Goal: Task Accomplishment & Management: Complete application form

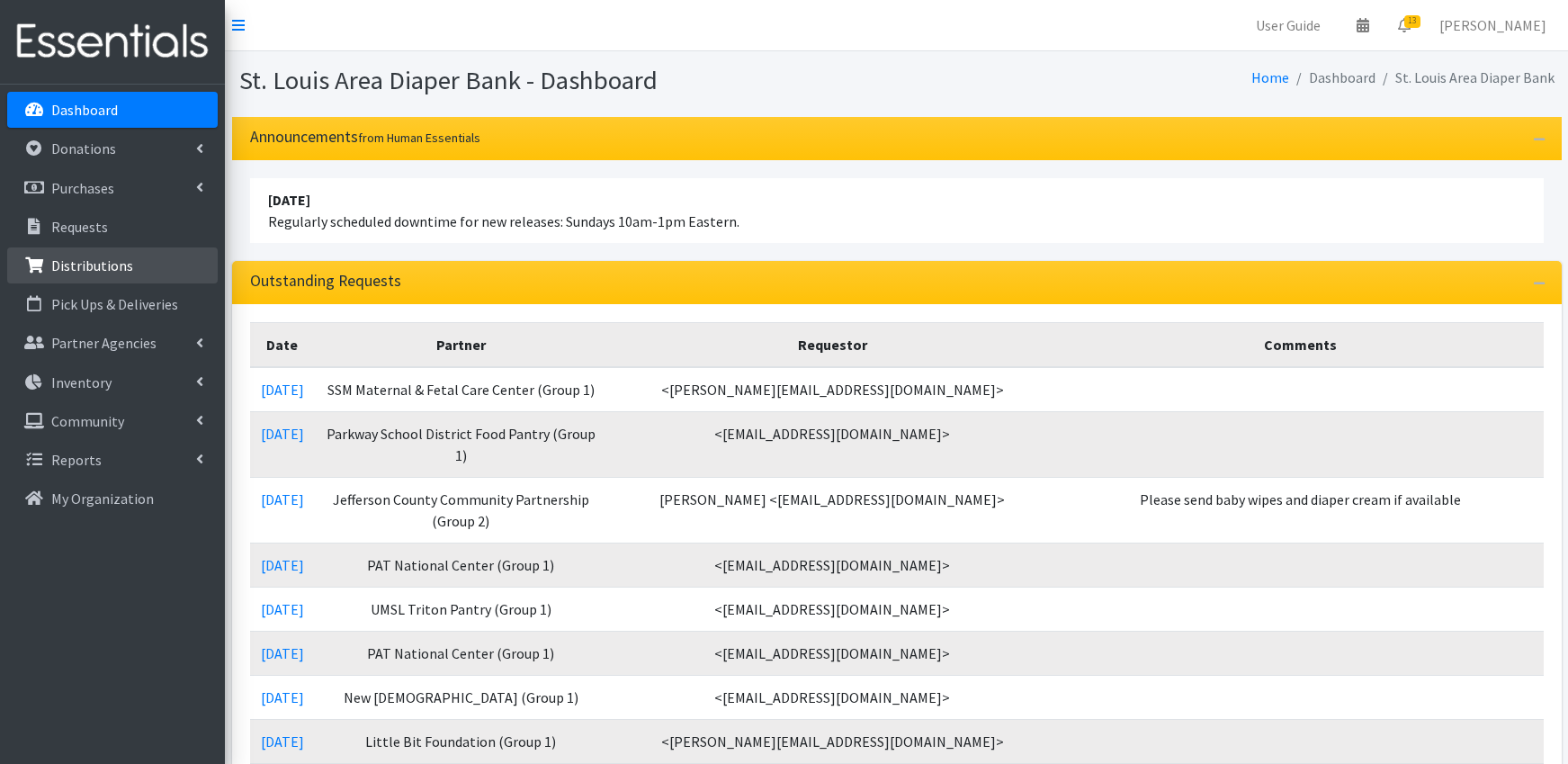
click at [130, 267] on link "Distributions" at bounding box center [112, 265] width 211 height 36
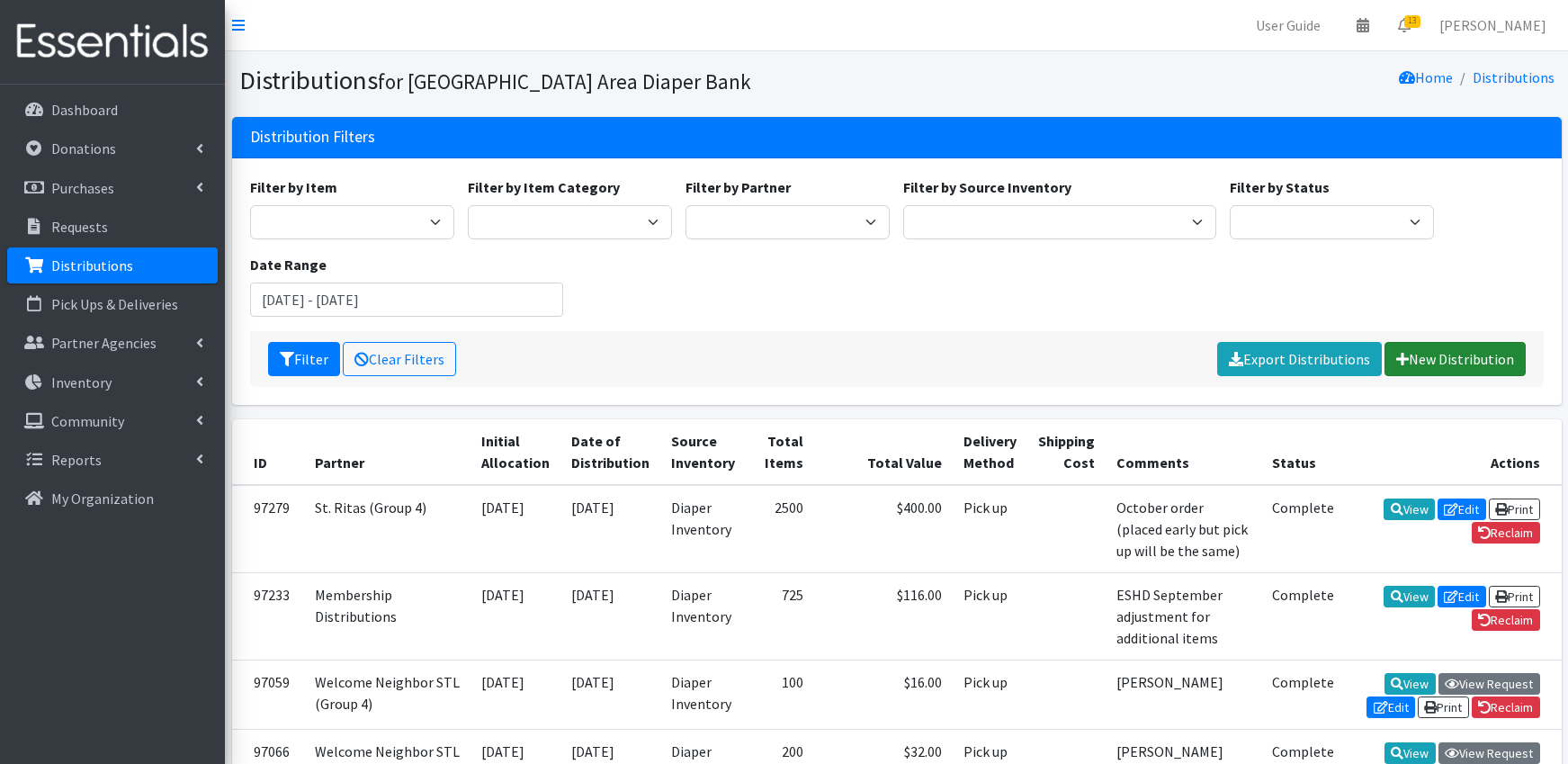
click at [1460, 358] on link "New Distribution" at bounding box center [1455, 359] width 142 height 34
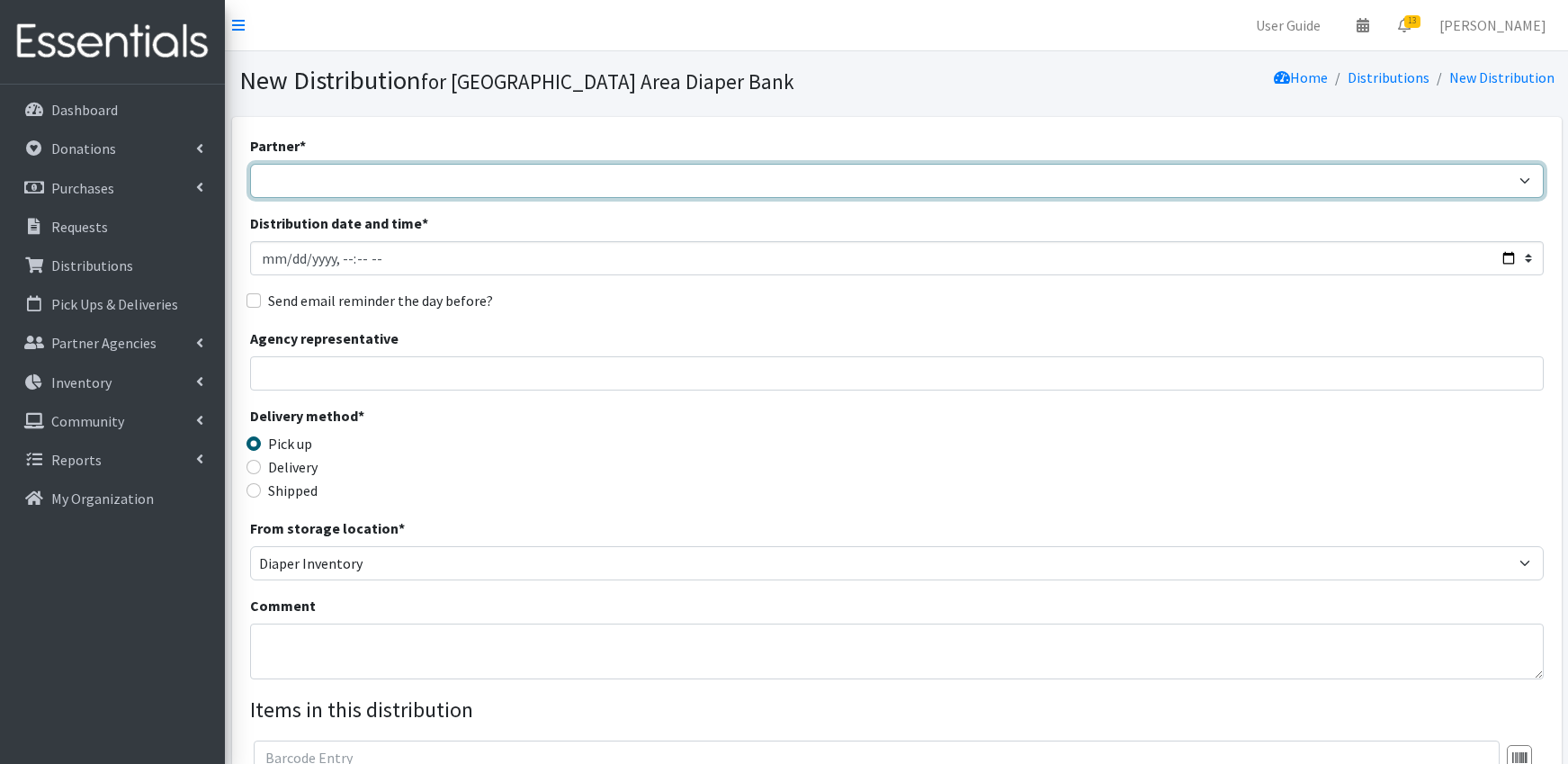
click at [318, 183] on select "Affinia Healthcare (Group 2) Annie Malone (Group 1) Assistance League of St. Lo…" at bounding box center [897, 181] width 1293 height 34
select select "2736"
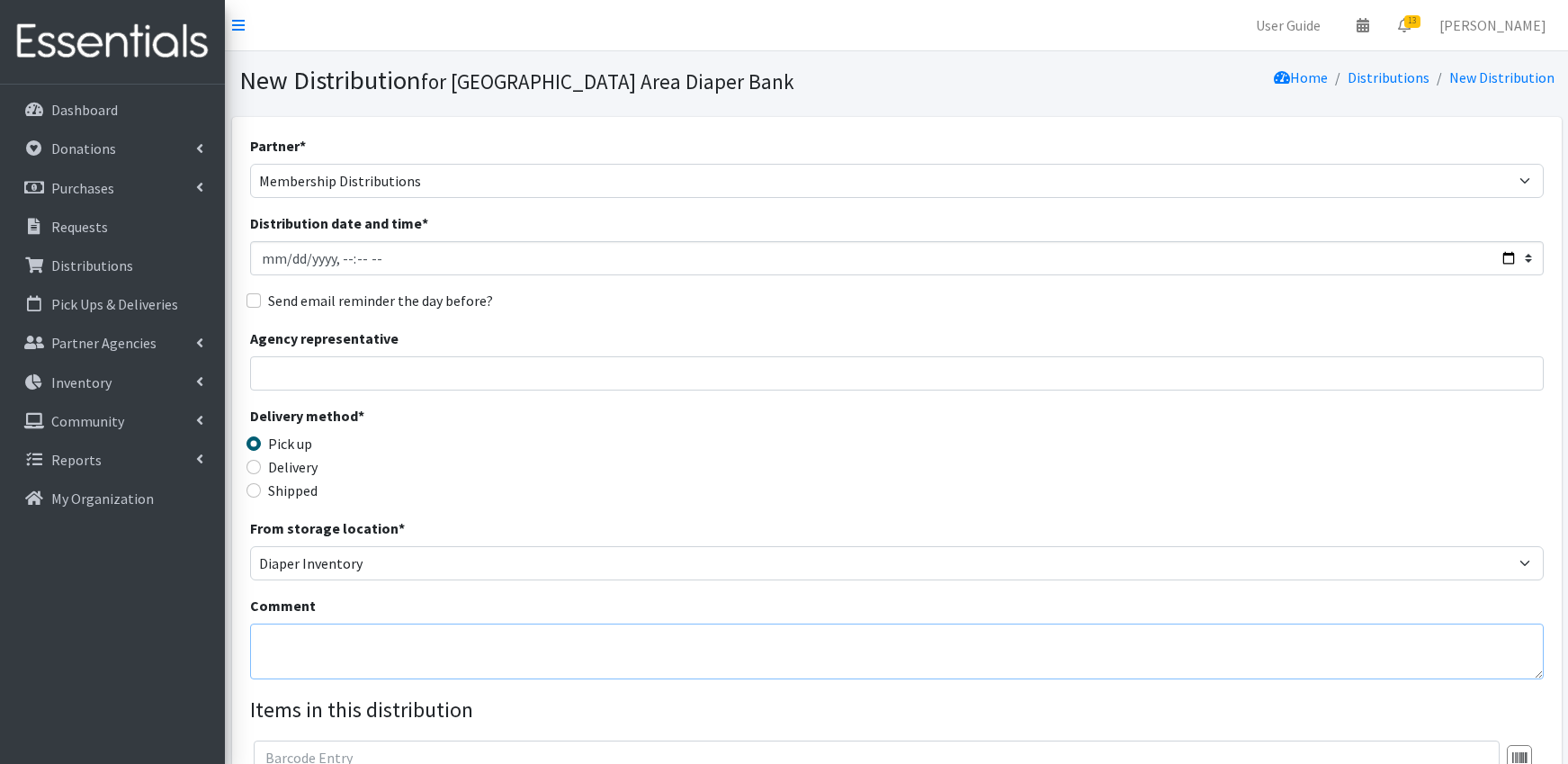
click at [297, 628] on textarea "Comment" at bounding box center [897, 651] width 1293 height 55
click at [286, 665] on textarea "Family Forward membership ***Clear plastic***" at bounding box center [897, 651] width 1293 height 55
click at [455, 635] on textarea "Family Forward membership ***pack in clear plastic***" at bounding box center [897, 651] width 1293 height 55
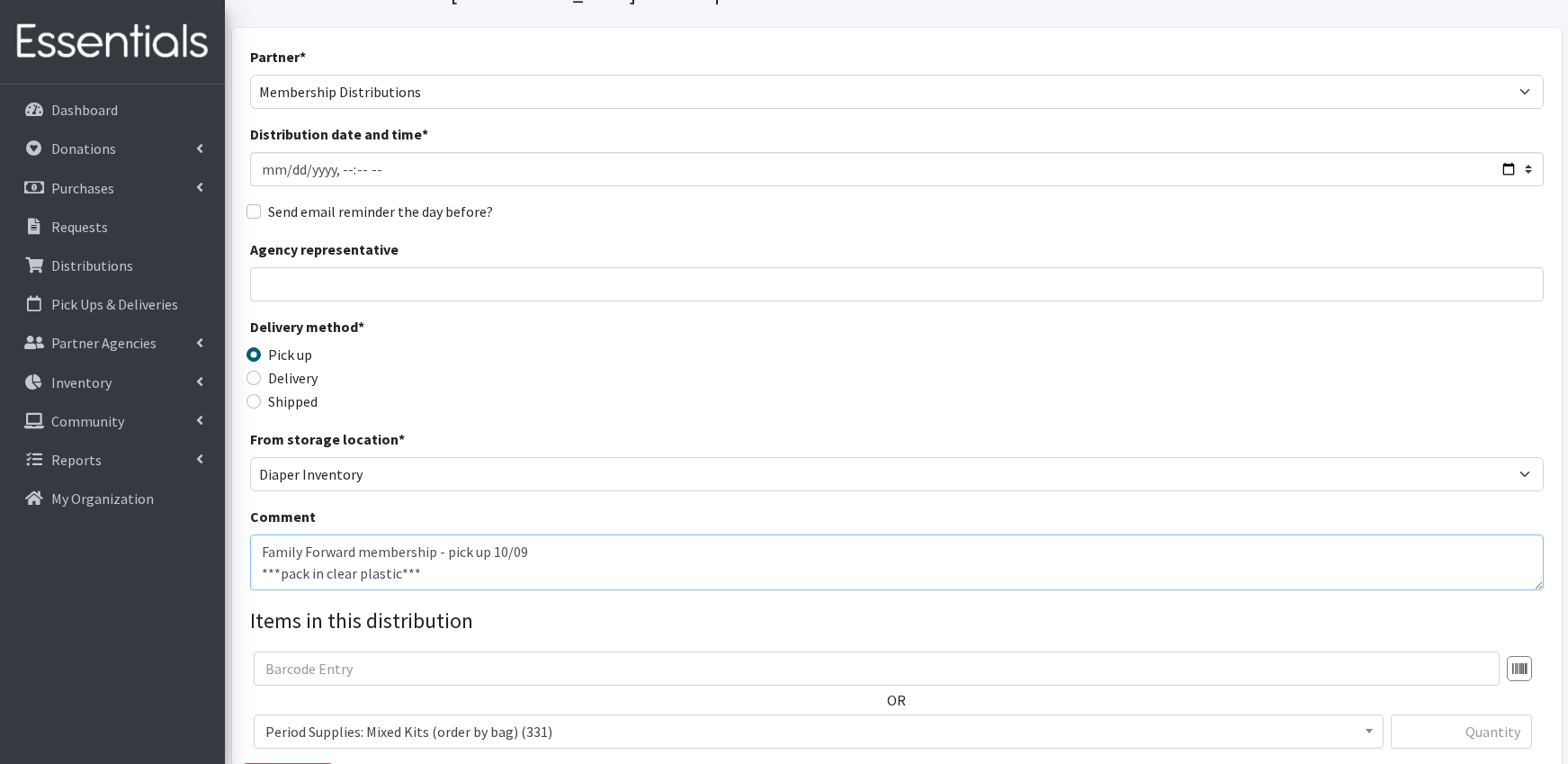
scroll to position [181, 0]
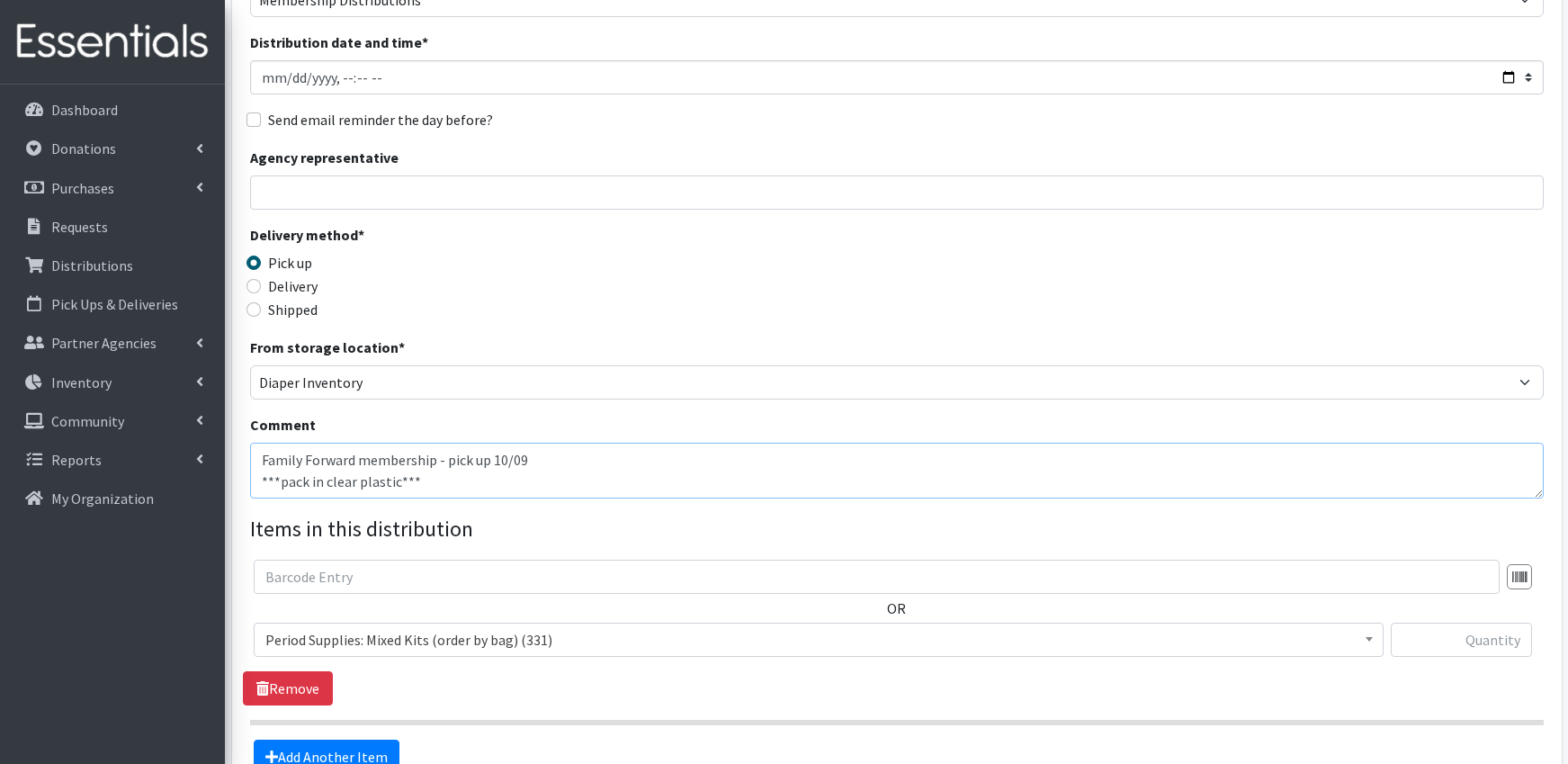
type textarea "Family Forward membership - pick up 10/09 ***pack in clear plastic***"
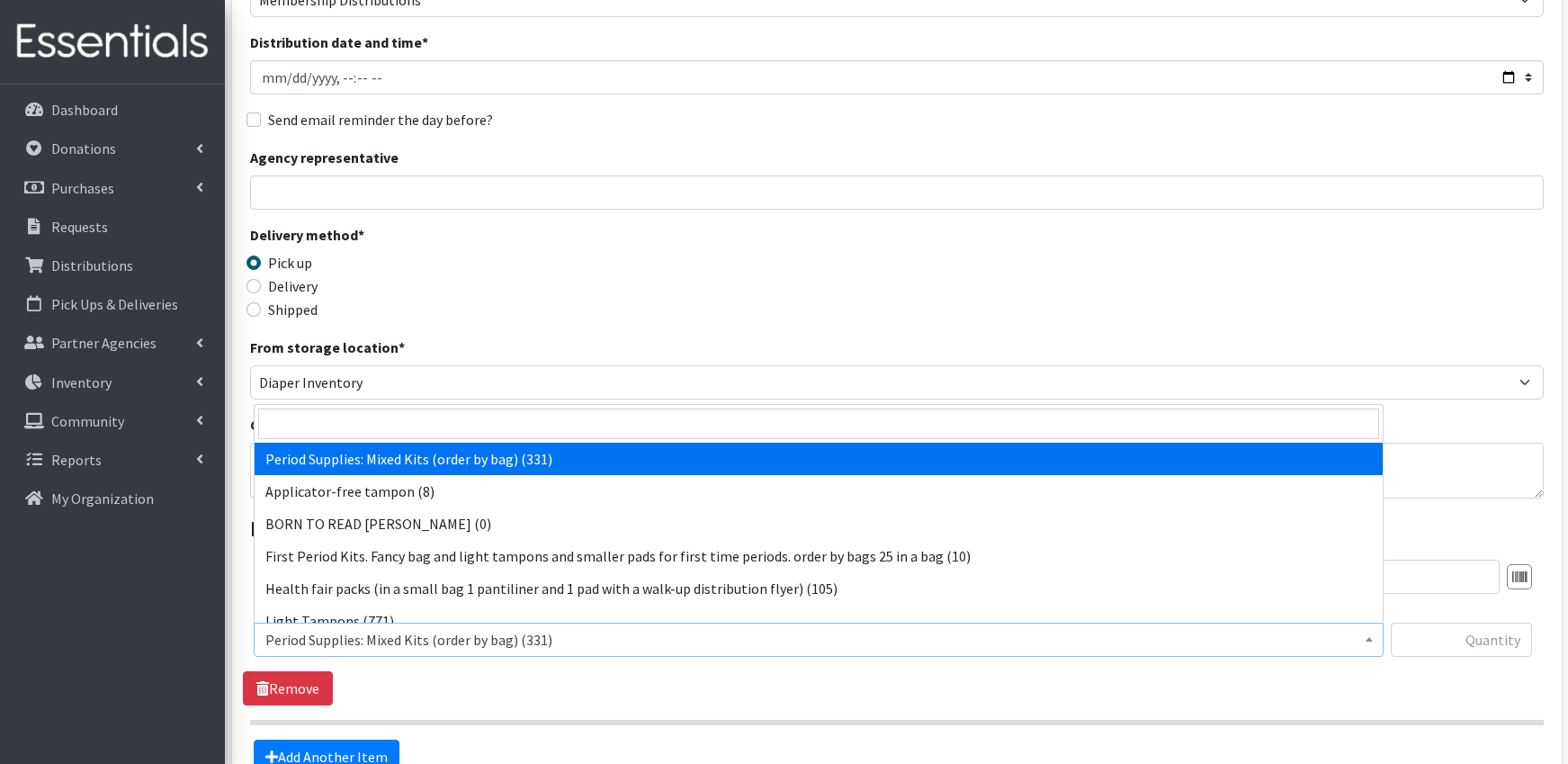
click at [752, 651] on span "Period Supplies: Mixed Kits (order by bag) (331)" at bounding box center [818, 639] width 1106 height 25
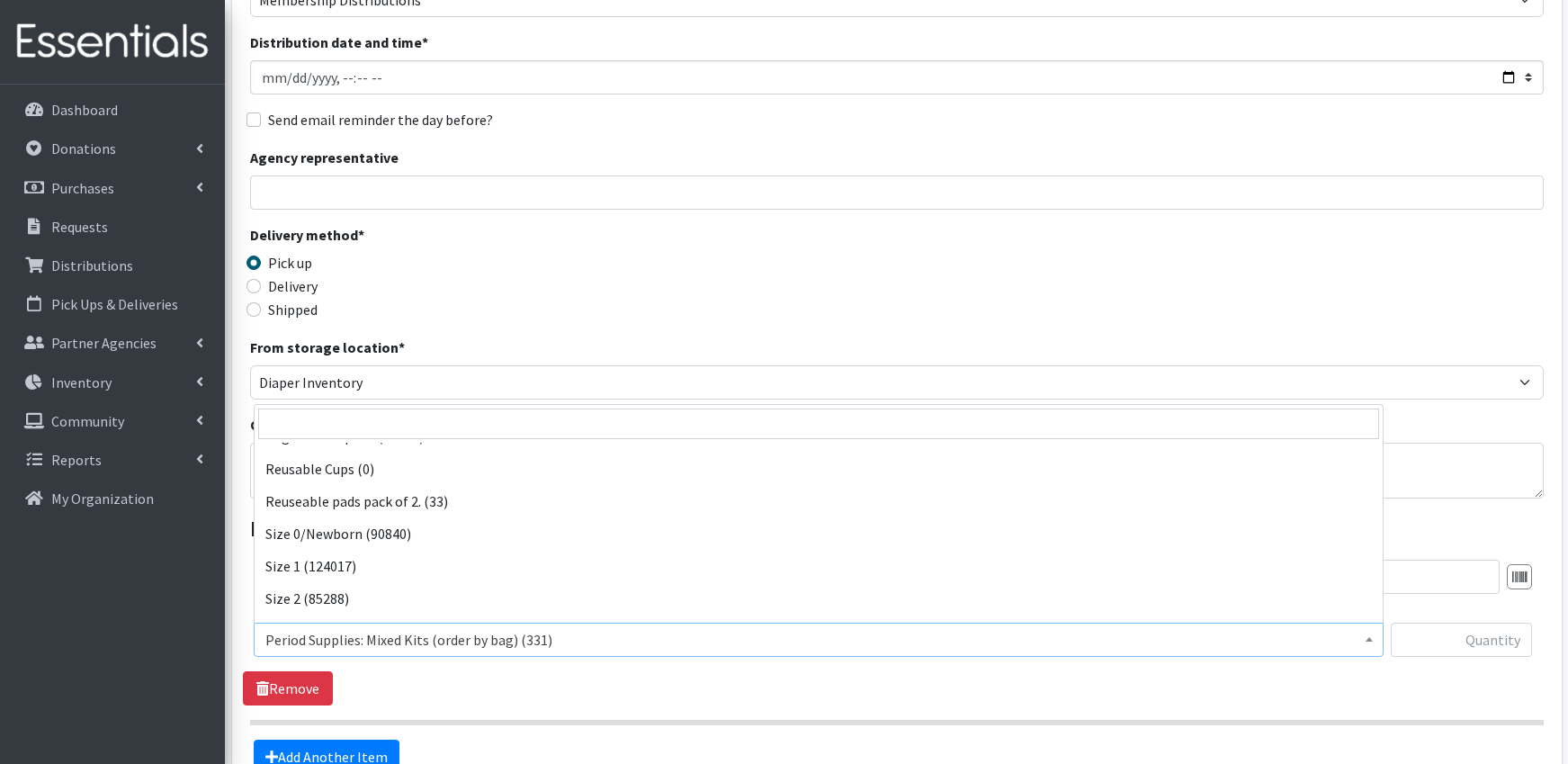
scroll to position [613, 0]
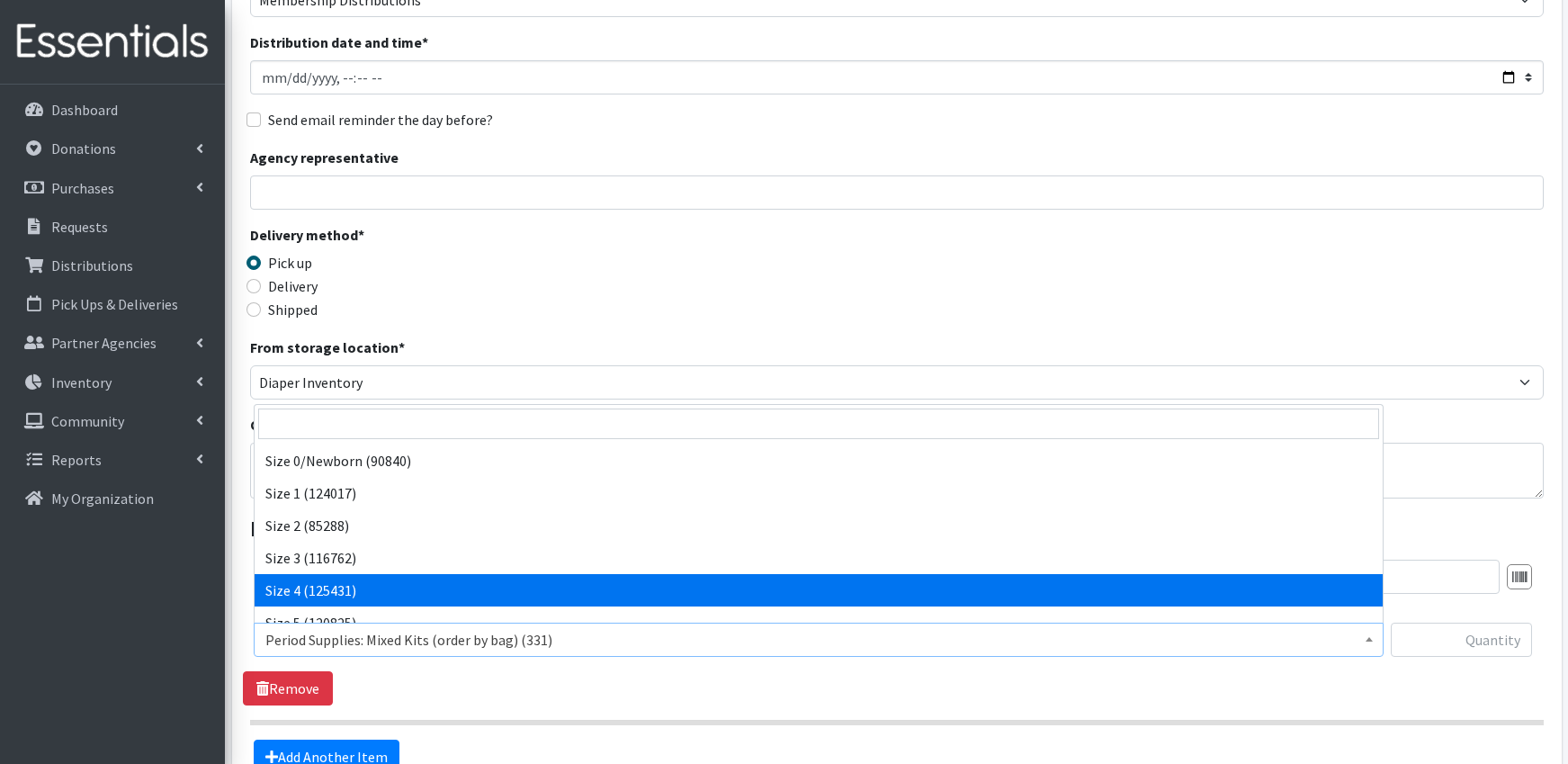
select select "1097"
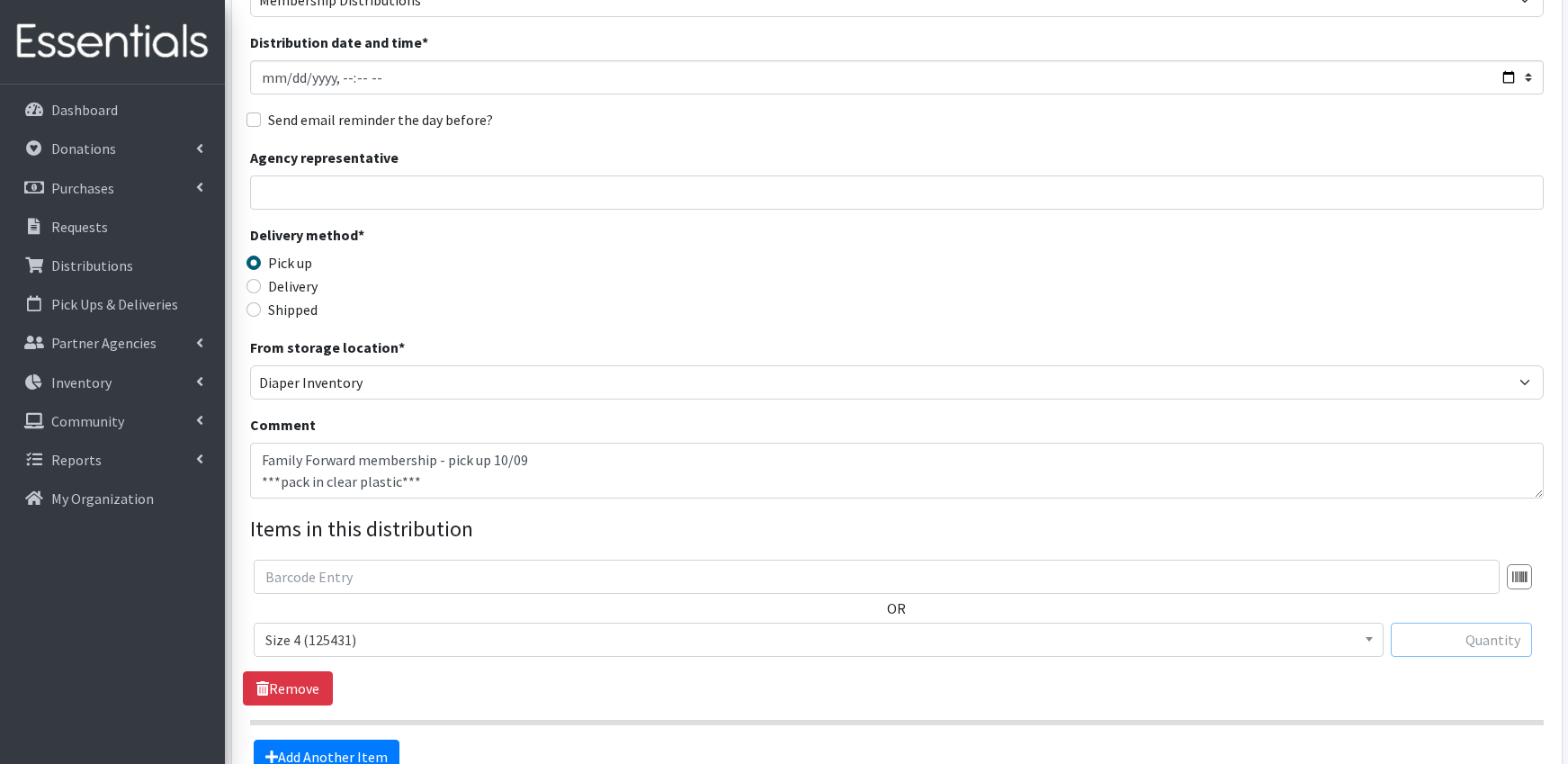
click at [1482, 646] on input "text" at bounding box center [1461, 639] width 142 height 34
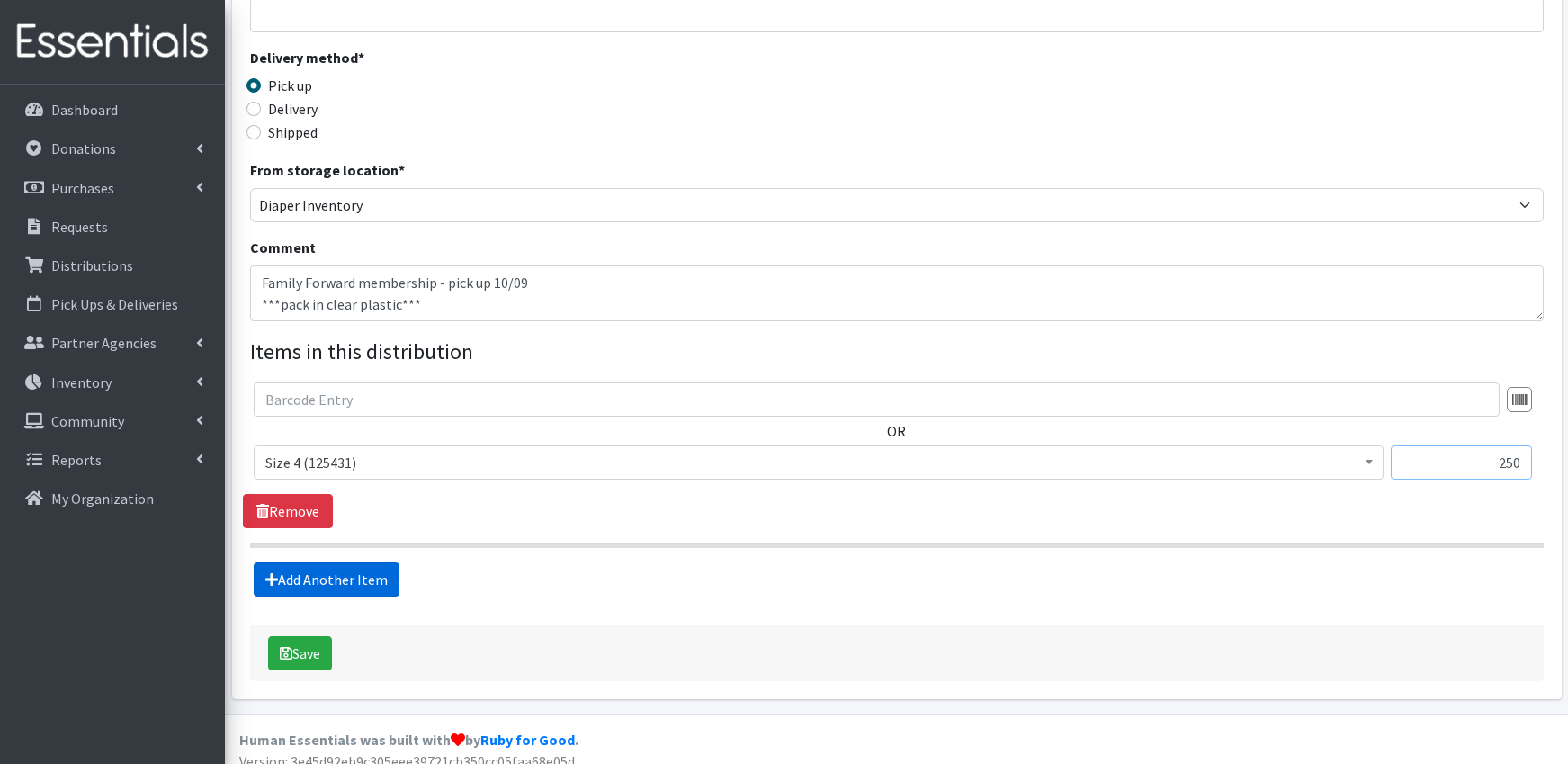
type input "250"
click at [381, 577] on link "Add Another Item" at bounding box center [326, 579] width 145 height 34
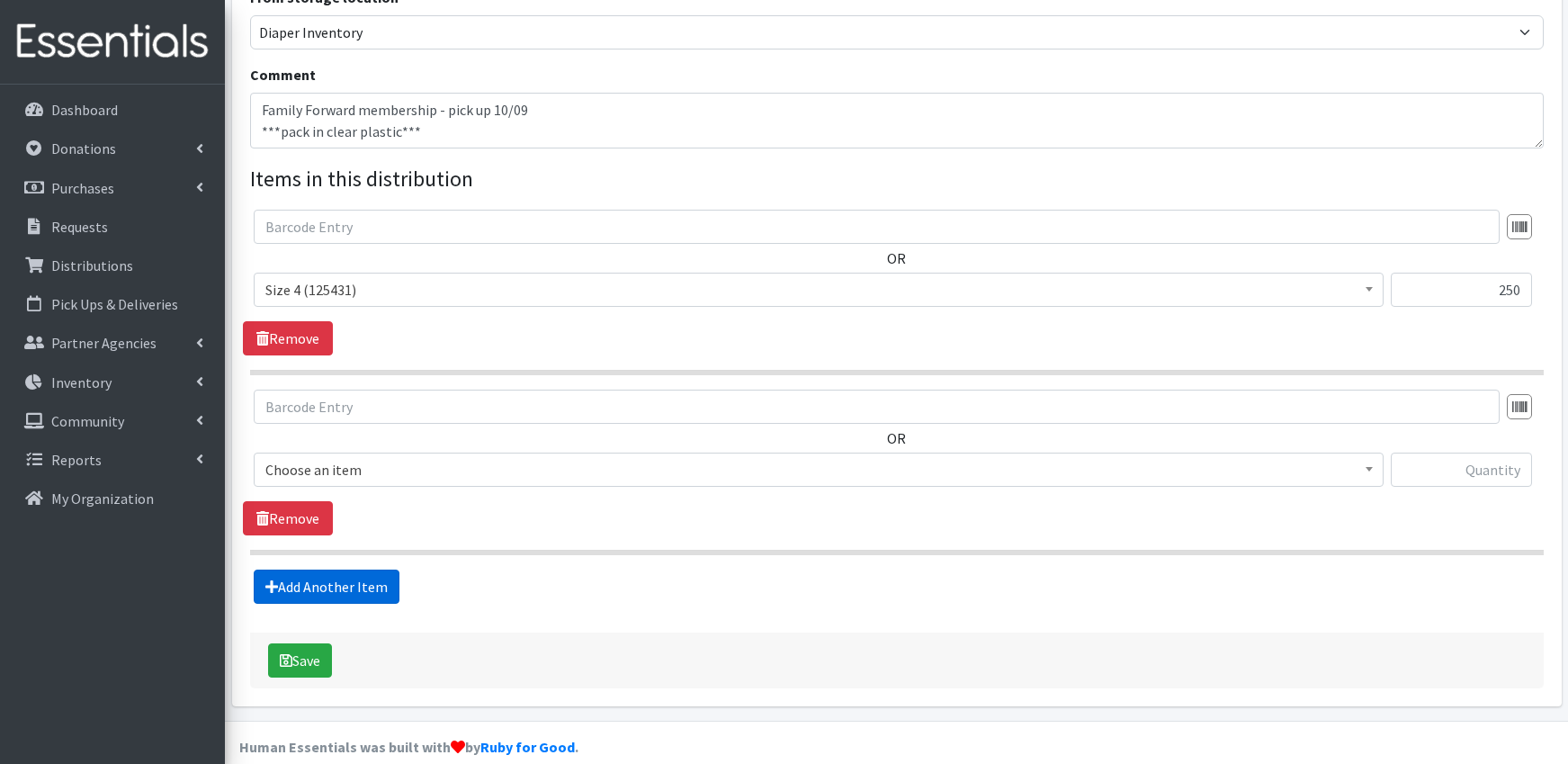
scroll to position [555, 0]
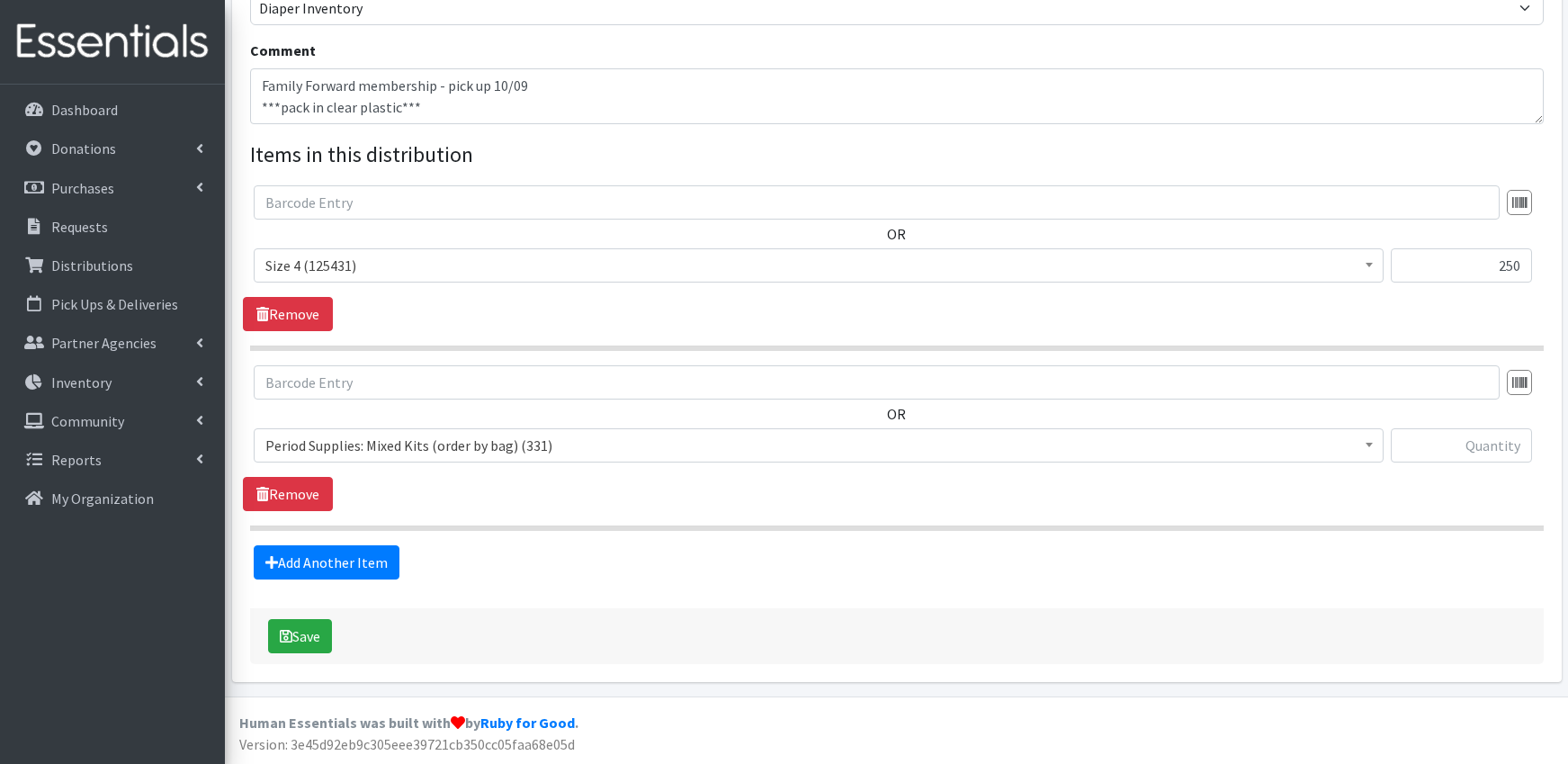
click at [347, 446] on span "Period Supplies: Mixed Kits (order by bag) (331)" at bounding box center [818, 445] width 1106 height 25
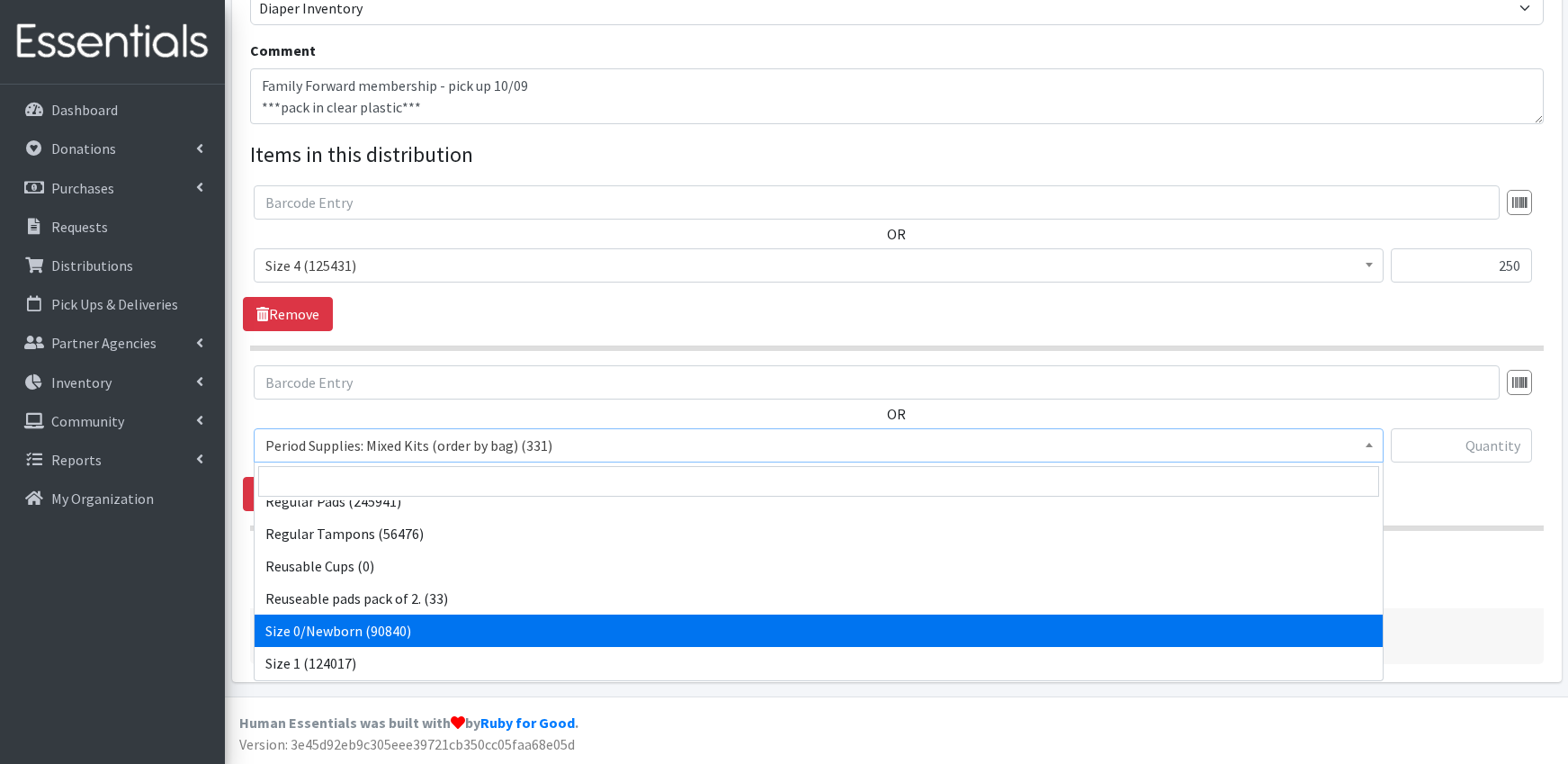
scroll to position [652, 0]
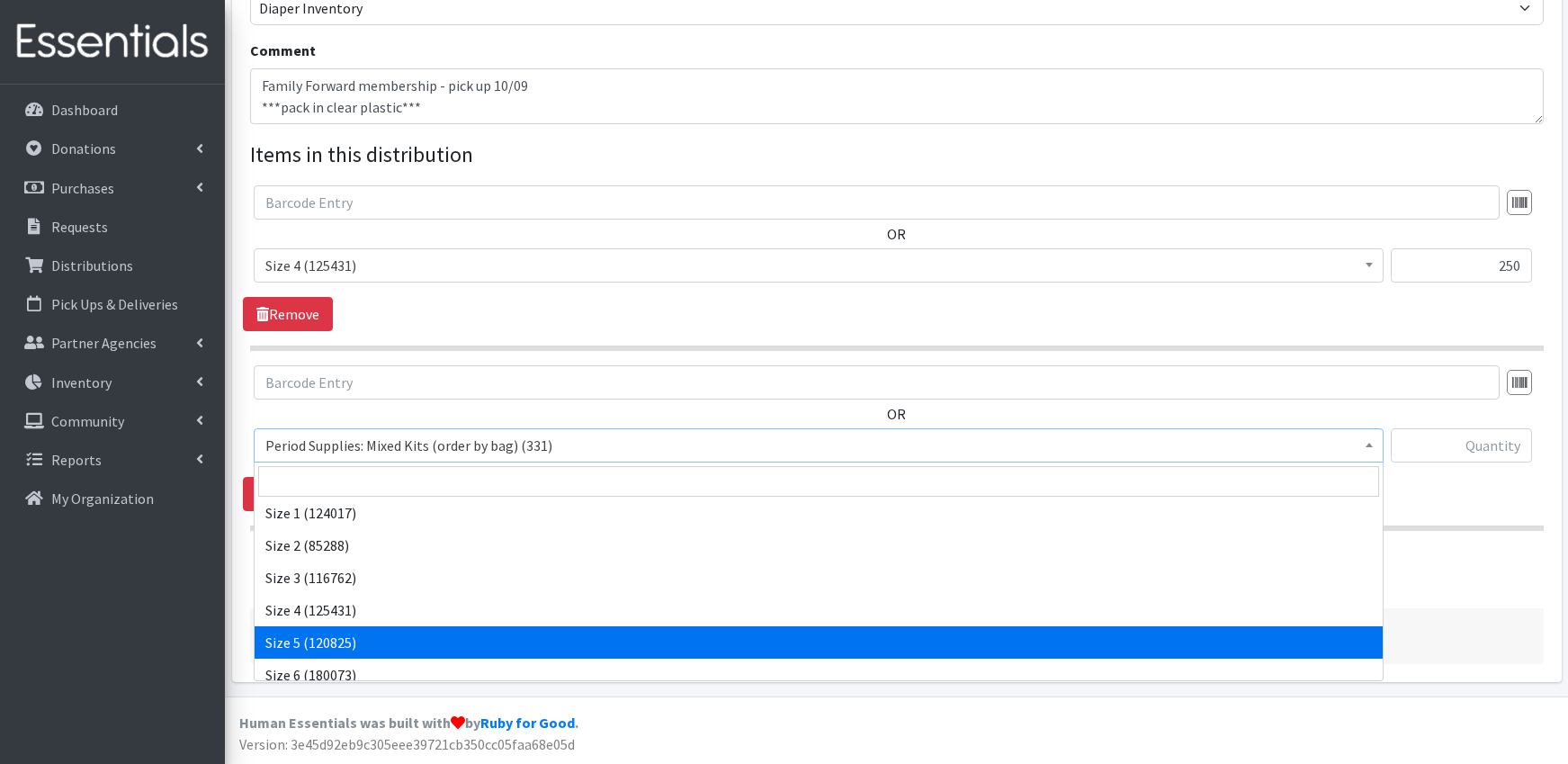
select select "1098"
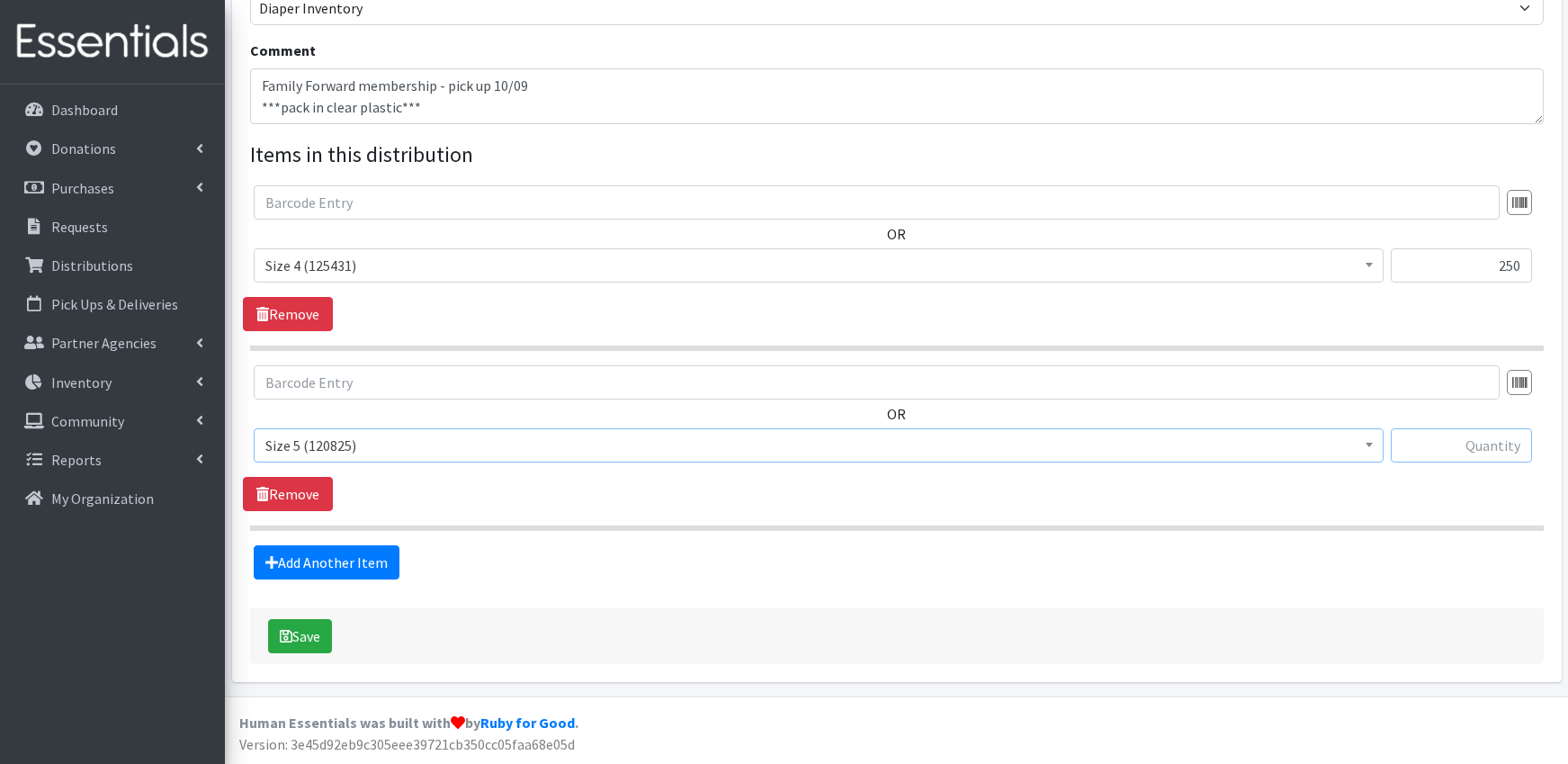
click at [1489, 451] on input "text" at bounding box center [1461, 445] width 142 height 34
click at [1488, 449] on input "text" at bounding box center [1461, 445] width 142 height 34
type input "375"
click at [329, 553] on link "Add Another Item" at bounding box center [326, 562] width 145 height 34
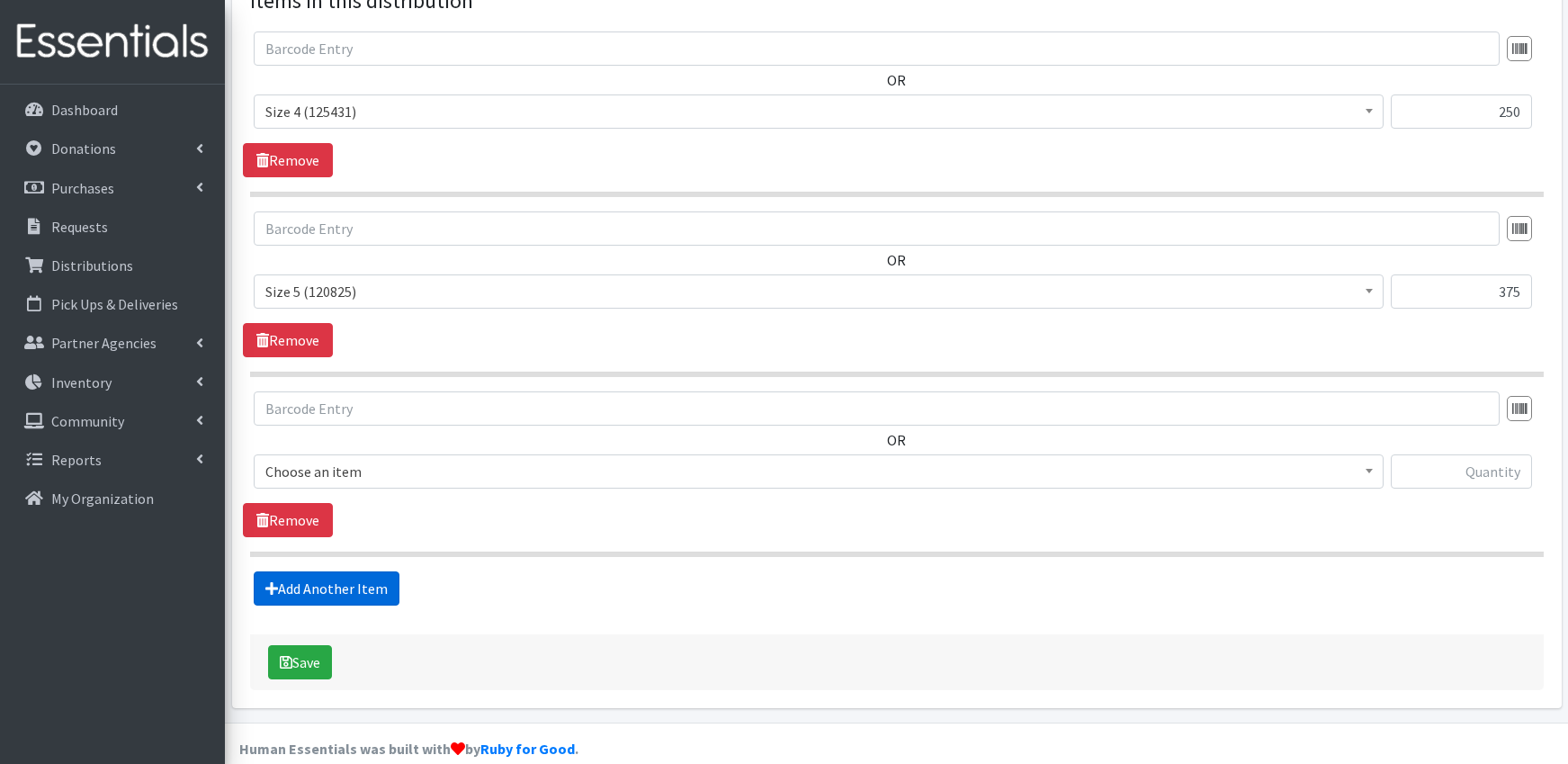
scroll to position [735, 0]
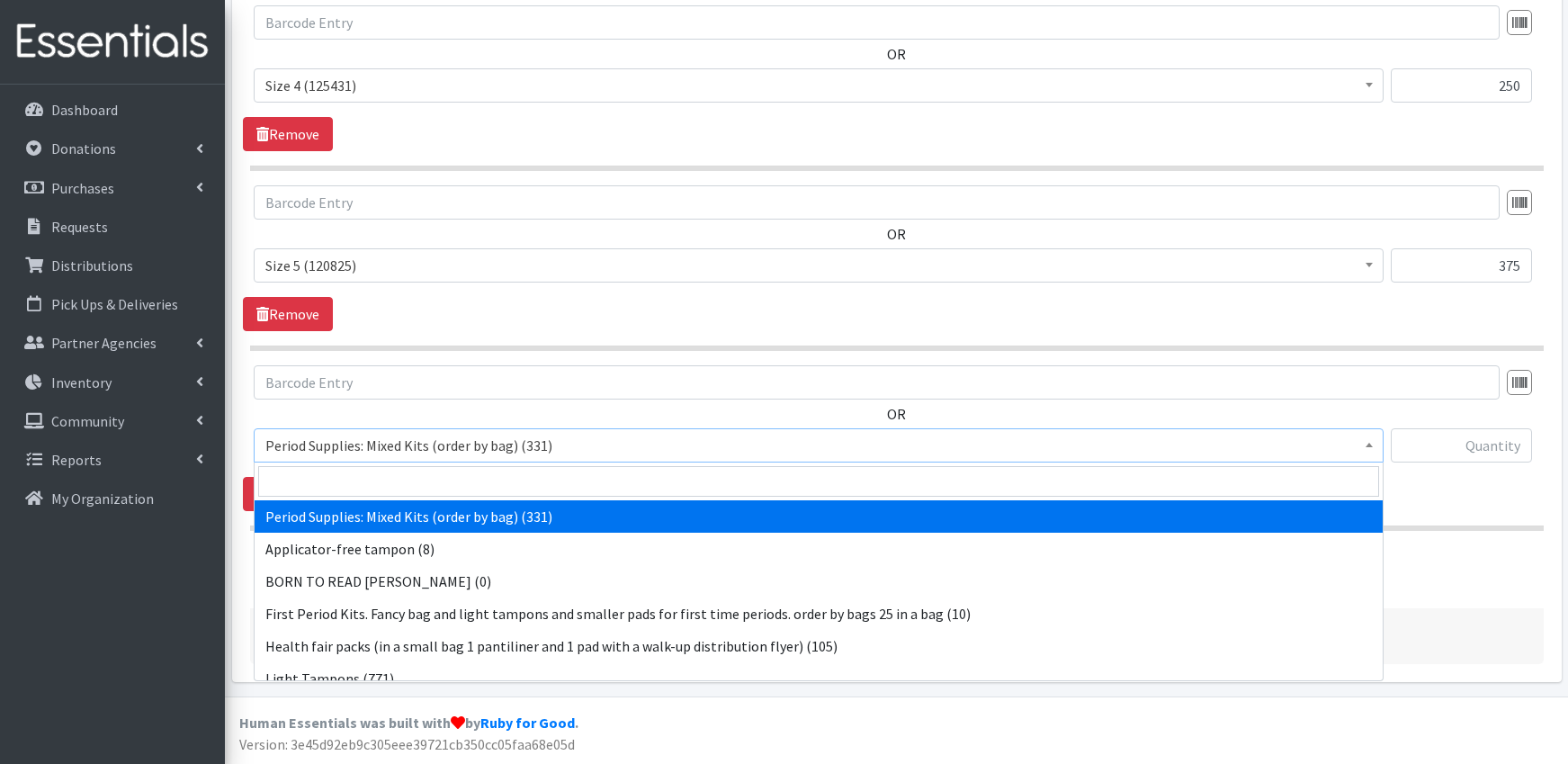
click at [439, 438] on span "Period Supplies: Mixed Kits (order by bag) (331)" at bounding box center [818, 445] width 1106 height 25
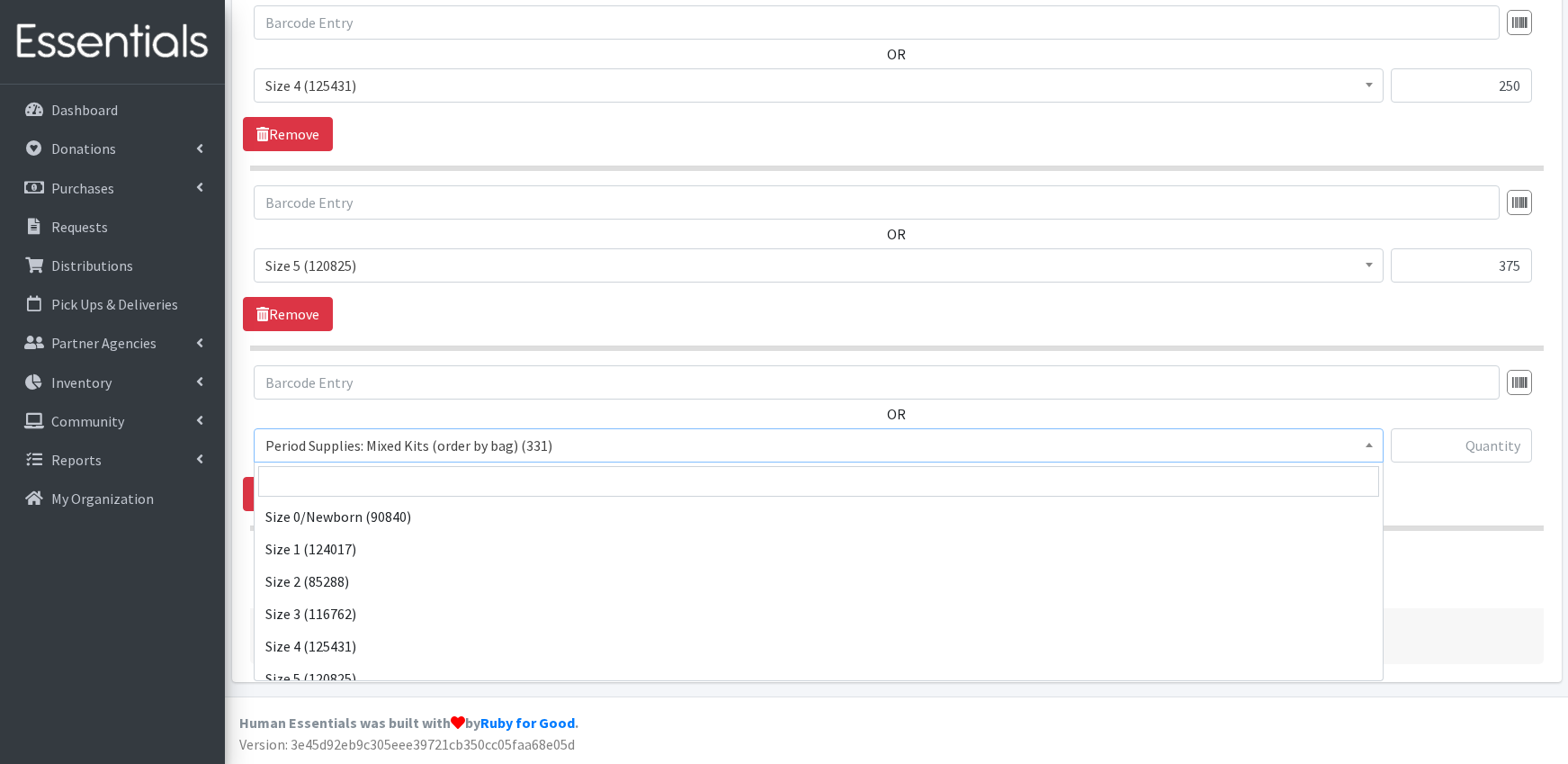
scroll to position [708, 0]
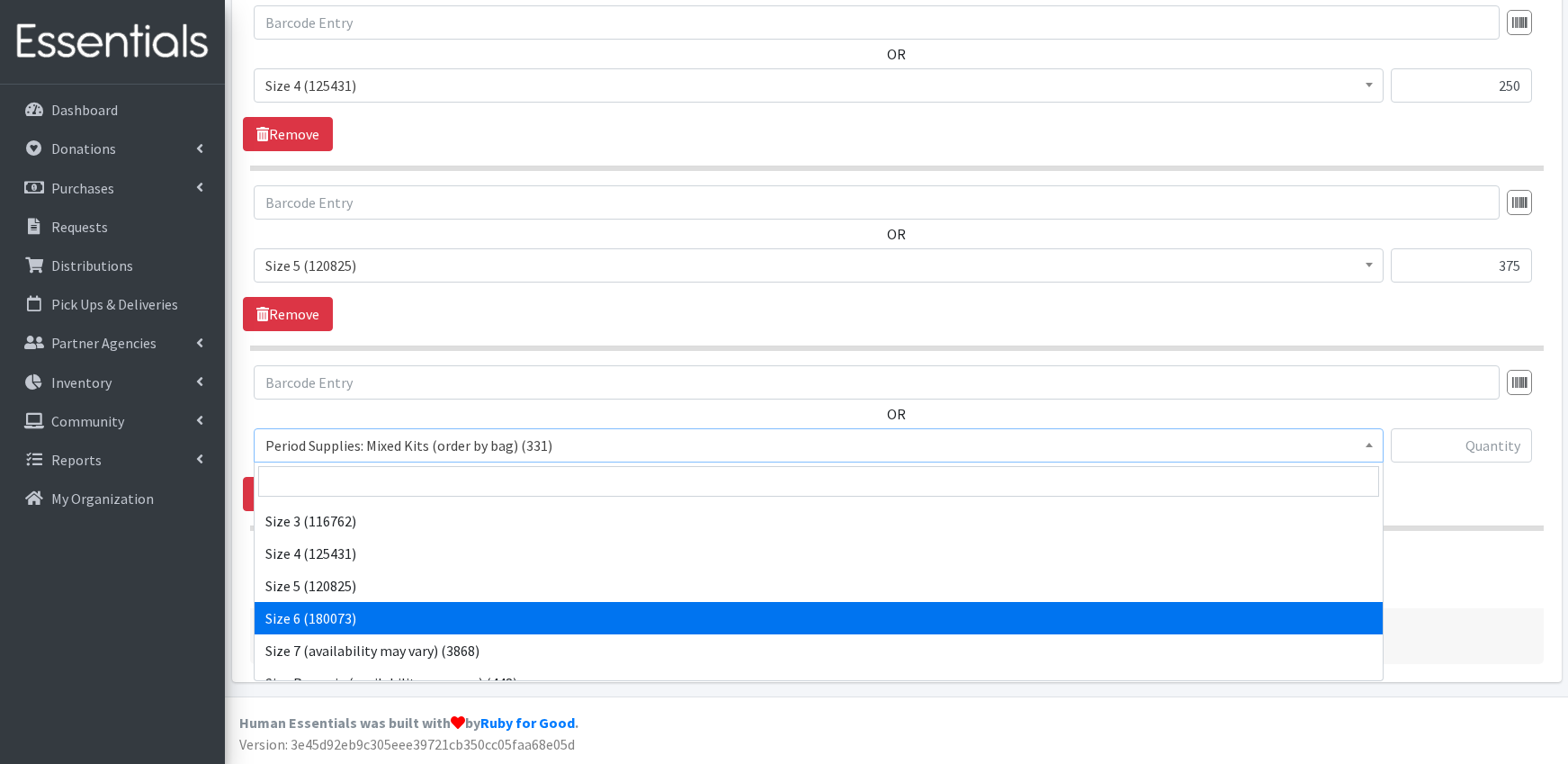
select select "1100"
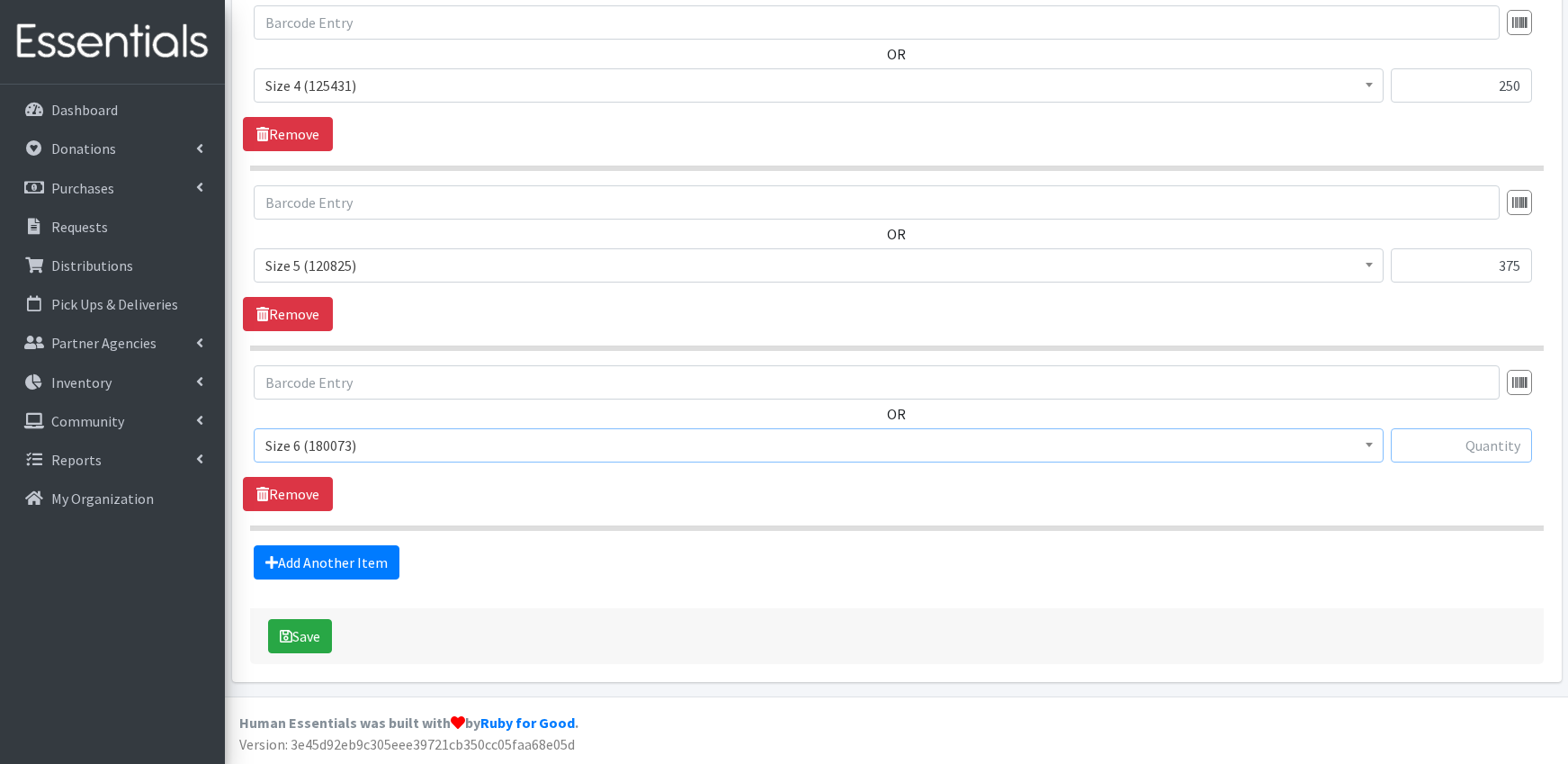
click at [1483, 450] on input "text" at bounding box center [1461, 445] width 142 height 34
type input "375"
click at [1009, 554] on div "Add Another Item" at bounding box center [896, 562] width 1307 height 34
click at [305, 632] on button "Save" at bounding box center [300, 636] width 64 height 34
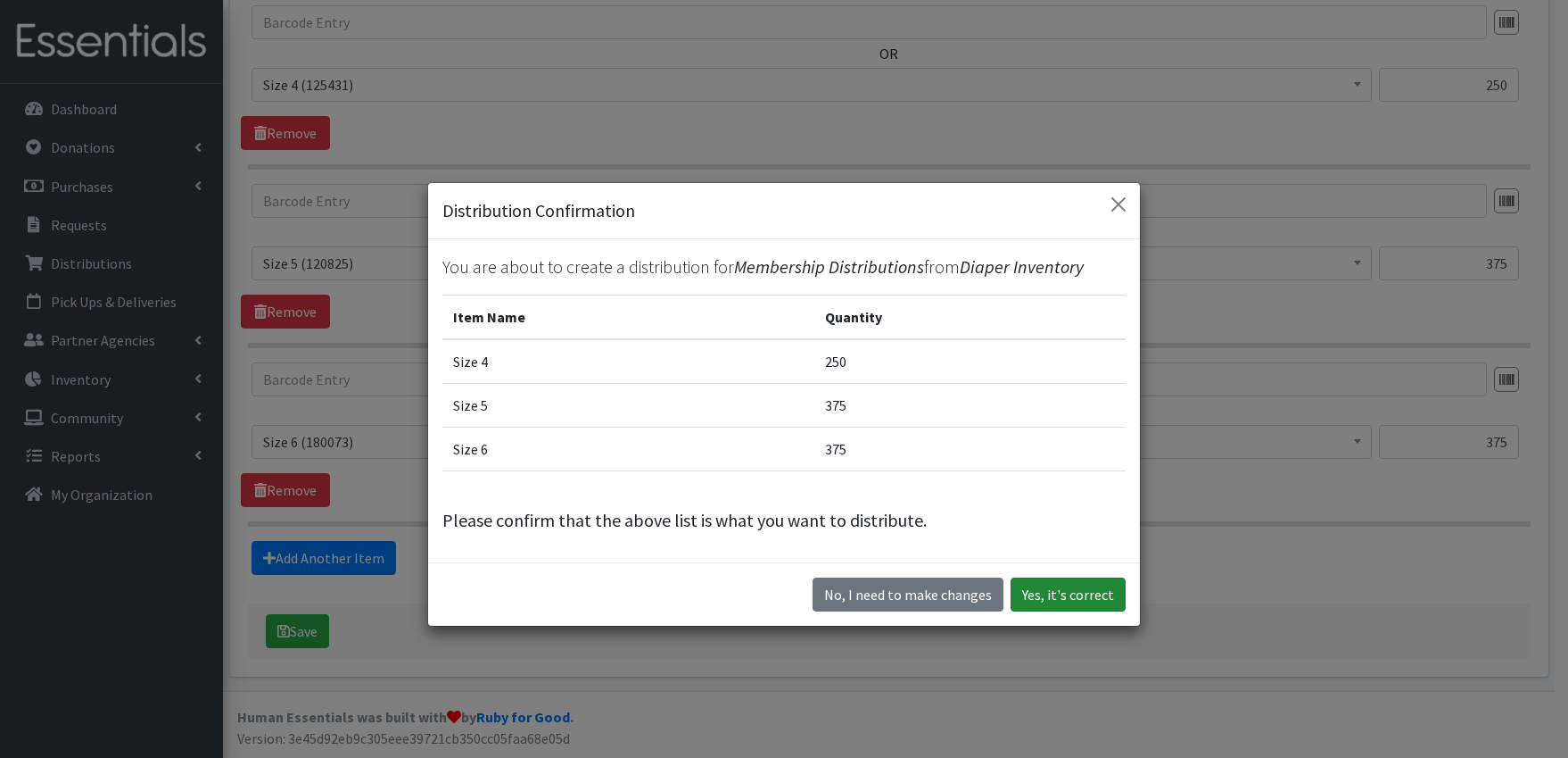
click at [1044, 585] on button "Yes, it's correct" at bounding box center [1068, 594] width 115 height 33
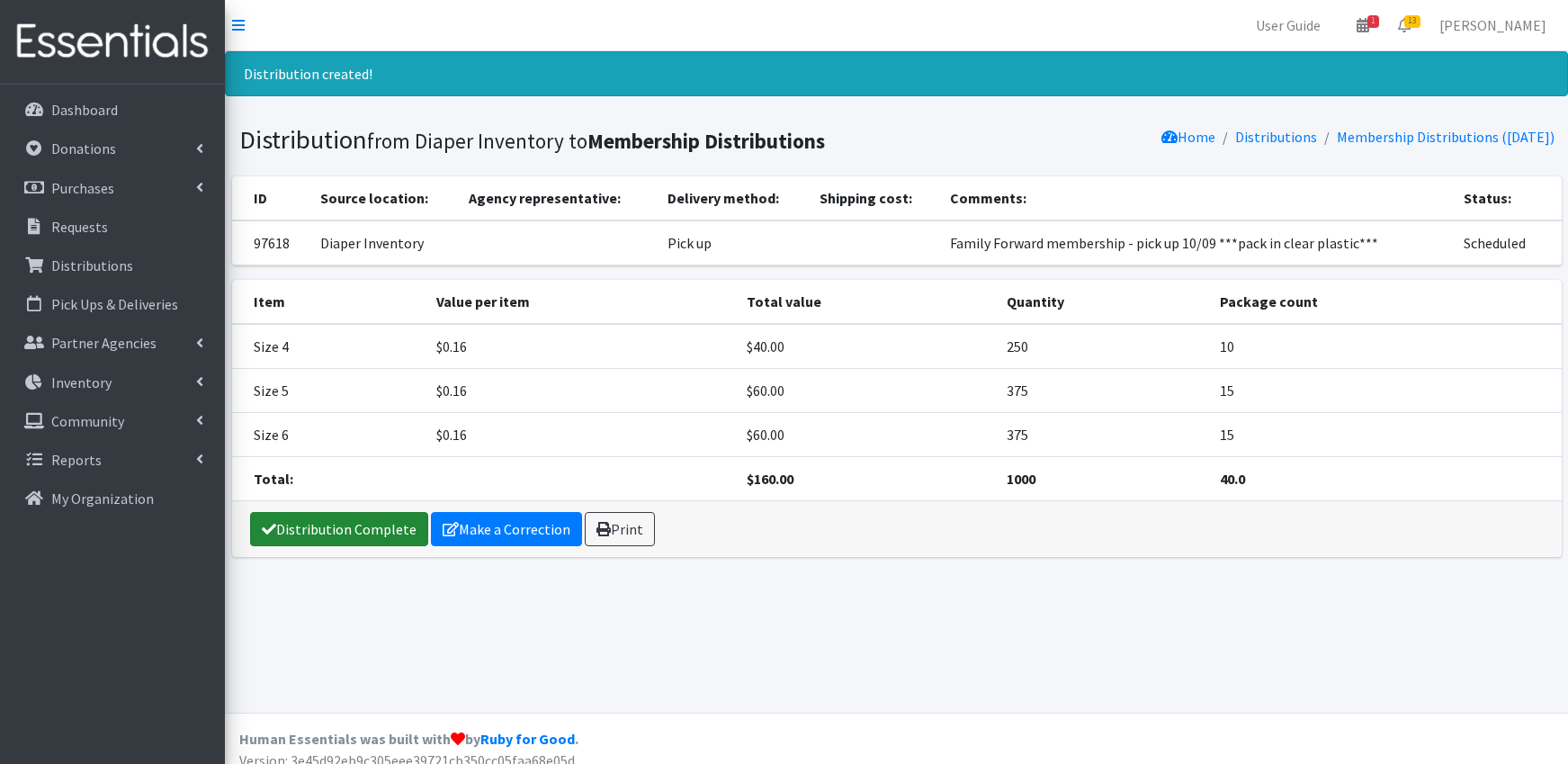
click at [375, 526] on link "Distribution Complete" at bounding box center [339, 529] width 178 height 34
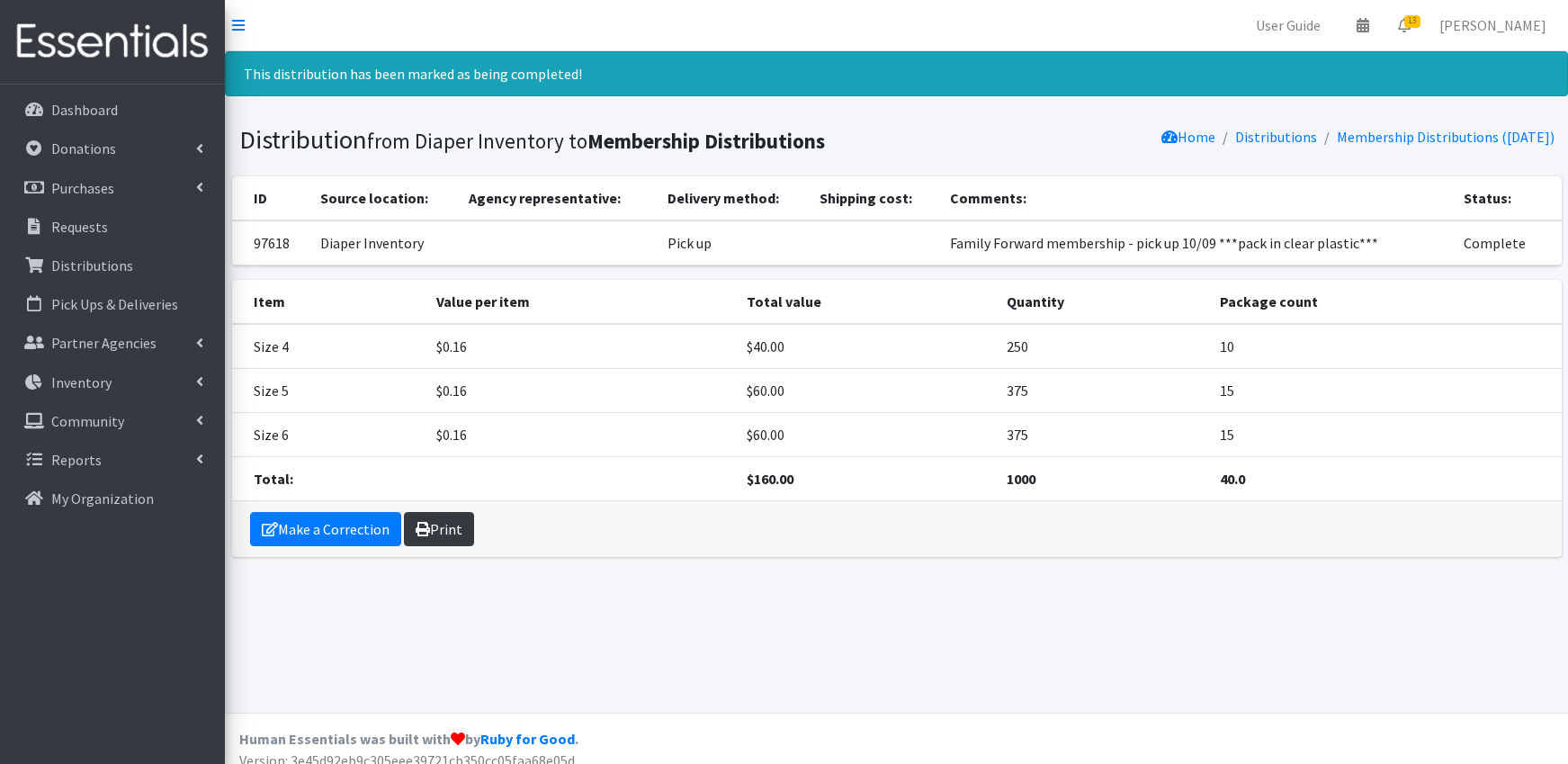
click at [441, 533] on link "Print" at bounding box center [439, 529] width 70 height 34
